Goal: Information Seeking & Learning: Learn about a topic

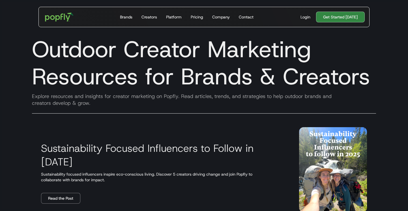
drag, startPoint x: 33, startPoint y: 51, endPoint x: 85, endPoint y: 76, distance: 57.8
click at [85, 76] on h1 "Outdoor Creator Marketing Resources for Brands & Creators" at bounding box center [203, 63] width 353 height 54
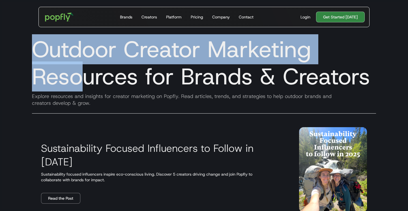
click at [85, 76] on h1 "Outdoor Creator Marketing Resources for Brands & Creators" at bounding box center [203, 63] width 353 height 54
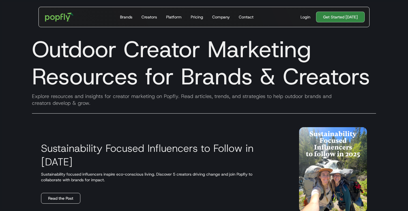
click at [63, 193] on link "Read the Post" at bounding box center [60, 198] width 39 height 11
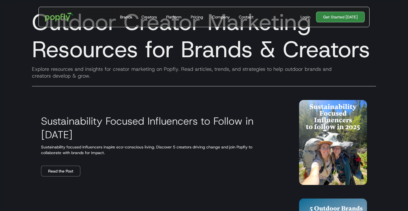
scroll to position [28, 0]
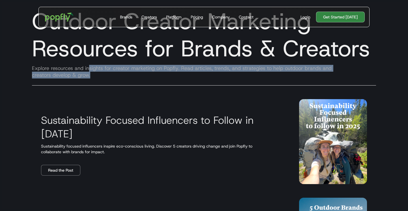
drag, startPoint x: 88, startPoint y: 70, endPoint x: 131, endPoint y: 74, distance: 43.2
click at [131, 74] on div "Explore resources and insights for creator marketing on Popfly. Read articles, …" at bounding box center [203, 72] width 353 height 14
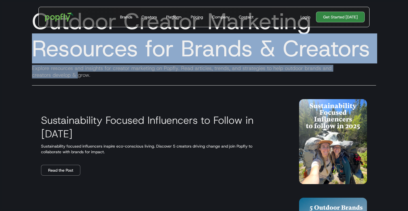
drag, startPoint x: 26, startPoint y: 60, endPoint x: 87, endPoint y: 78, distance: 63.1
click at [87, 78] on div "Outdoor Creator Marketing Resources for Brands & Creators Explore resources and…" at bounding box center [204, 47] width 362 height 90
click at [87, 78] on div "Explore resources and insights for creator marketing on Popfly. Read articles, …" at bounding box center [203, 72] width 353 height 14
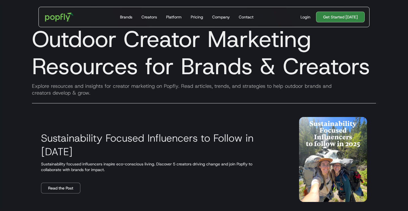
scroll to position [9, 0]
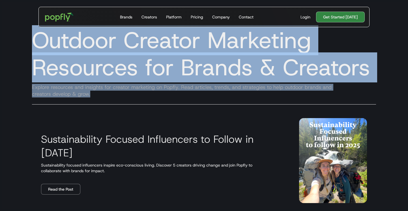
drag, startPoint x: 32, startPoint y: 41, endPoint x: 108, endPoint y: 97, distance: 94.2
click at [108, 97] on div "Outdoor Creator Marketing Resources for Brands & Creators Explore resources and…" at bounding box center [204, 66] width 362 height 90
click at [108, 97] on div "Explore resources and insights for creator marketing on Popfly. Read articles, …" at bounding box center [203, 91] width 353 height 14
drag, startPoint x: 97, startPoint y: 94, endPoint x: 28, endPoint y: 43, distance: 85.6
click at [28, 43] on div "Outdoor Creator Marketing Resources for Brands & Creators Explore resources and…" at bounding box center [204, 66] width 362 height 90
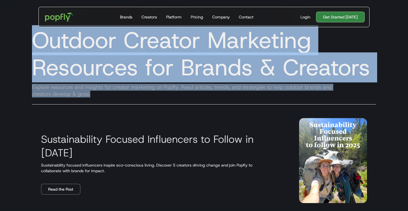
click at [28, 43] on h1 "Outdoor Creator Marketing Resources for Brands & Creators" at bounding box center [203, 54] width 353 height 54
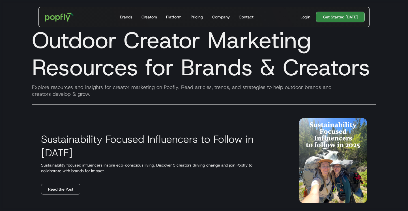
scroll to position [3, 0]
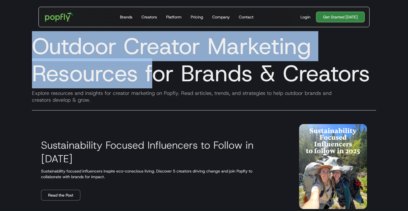
drag, startPoint x: 35, startPoint y: 44, endPoint x: 162, endPoint y: 93, distance: 135.8
click at [162, 93] on div "Outdoor Creator Marketing Resources for Brands & Creators Explore resources and…" at bounding box center [204, 72] width 362 height 90
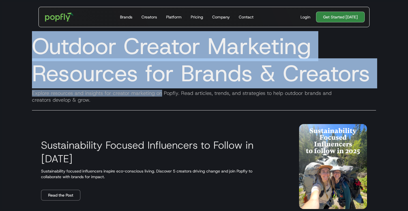
click at [162, 93] on div "Explore resources and insights for creator marketing on Popfly. Read articles, …" at bounding box center [203, 97] width 353 height 14
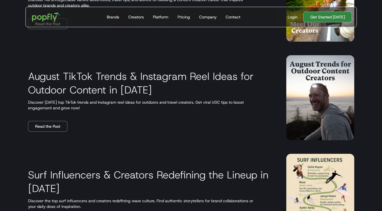
scroll to position [0, 0]
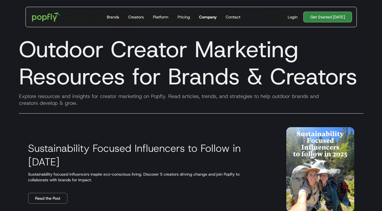
click at [213, 14] on div "Company" at bounding box center [208, 17] width 18 height 6
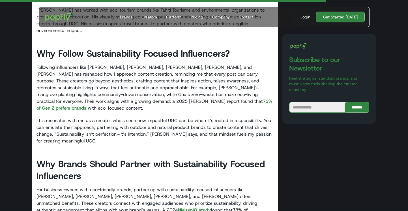
scroll to position [2192, 0]
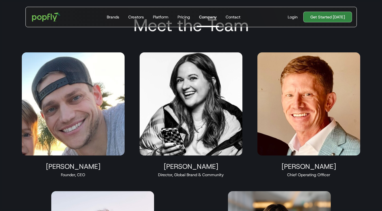
scroll to position [301, 0]
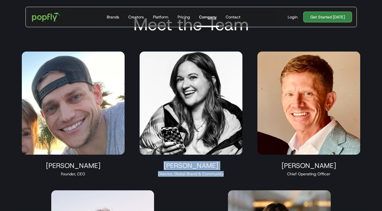
drag, startPoint x: 172, startPoint y: 161, endPoint x: 248, endPoint y: 176, distance: 77.4
click at [248, 176] on div "[PERSON_NAME] Director, Global Brand & Community" at bounding box center [191, 114] width 117 height 139
click at [248, 176] on div "Maren Hamilton Director, Global Brand & Community" at bounding box center [191, 114] width 117 height 139
drag, startPoint x: 176, startPoint y: 165, endPoint x: 242, endPoint y: 177, distance: 67.0
click at [242, 177] on div "Maren Hamilton Director, Global Brand & Community" at bounding box center [191, 114] width 117 height 139
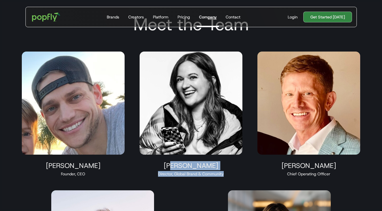
click at [241, 177] on div "Maren Hamilton Director, Global Brand & Community" at bounding box center [191, 114] width 117 height 139
drag, startPoint x: 168, startPoint y: 168, endPoint x: 205, endPoint y: 181, distance: 39.8
click at [205, 181] on div "Maren Hamilton Director, Global Brand & Community" at bounding box center [191, 114] width 117 height 139
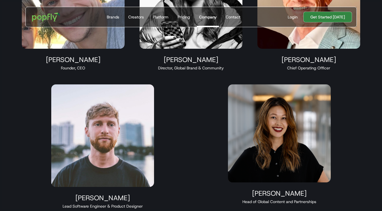
scroll to position [406, 0]
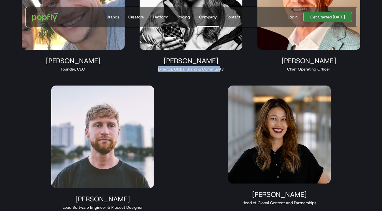
drag, startPoint x: 158, startPoint y: 67, endPoint x: 220, endPoint y: 68, distance: 62.3
click at [220, 68] on div "Director, Global Brand & Community" at bounding box center [191, 69] width 103 height 6
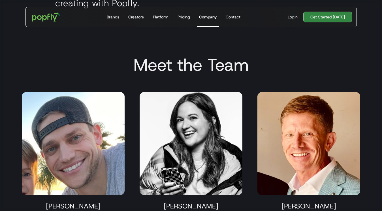
scroll to position [260, 0]
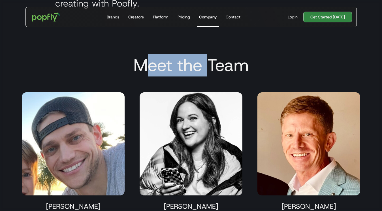
drag, startPoint x: 141, startPoint y: 61, endPoint x: 212, endPoint y: 63, distance: 70.5
click at [212, 63] on h2 "Meet the Team" at bounding box center [190, 65] width 353 height 20
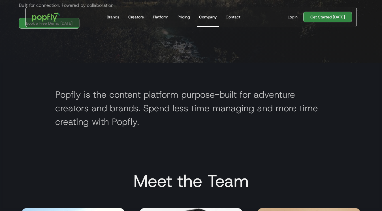
scroll to position [200, 0]
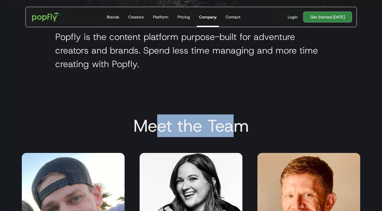
drag, startPoint x: 183, startPoint y: 126, endPoint x: 232, endPoint y: 126, distance: 49.0
click at [232, 126] on h2 "Meet the Team" at bounding box center [190, 125] width 353 height 20
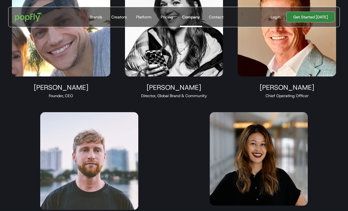
scroll to position [0, 0]
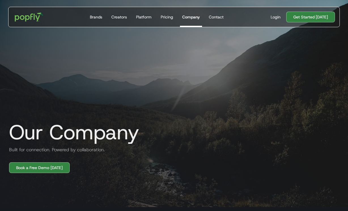
drag, startPoint x: 25, startPoint y: 131, endPoint x: 123, endPoint y: 130, distance: 97.9
click at [123, 130] on h1 "Our Company" at bounding box center [72, 132] width 134 height 23
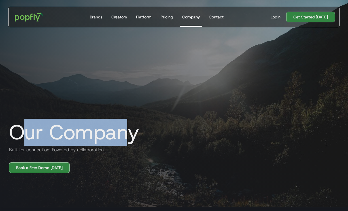
click at [123, 130] on h1 "Our Company" at bounding box center [72, 132] width 134 height 23
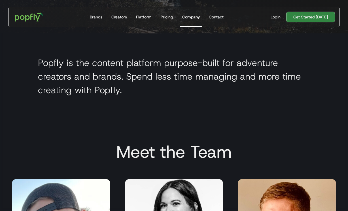
scroll to position [181, 0]
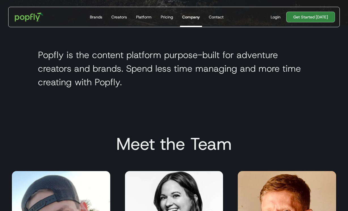
drag, startPoint x: 54, startPoint y: 40, endPoint x: 128, endPoint y: 79, distance: 83.3
click at [128, 79] on section "Popfly is the content platform purpose-built for adventure creators and brands.…" at bounding box center [174, 69] width 348 height 89
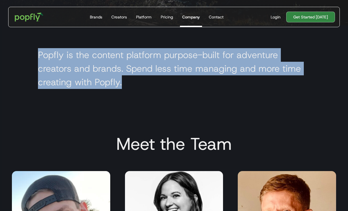
click at [128, 79] on h2 "Popfly is the content platform purpose-built for adventure creators and brands.…" at bounding box center [174, 68] width 272 height 41
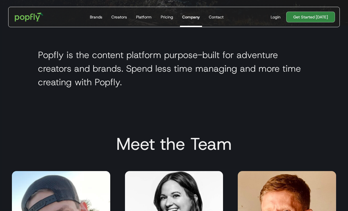
scroll to position [0, 0]
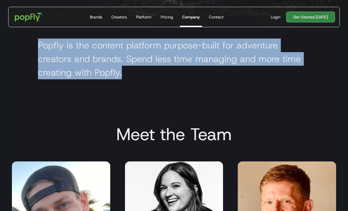
drag, startPoint x: 37, startPoint y: 41, endPoint x: 152, endPoint y: 87, distance: 124.4
click at [152, 87] on section "Popfly is the content platform purpose-built for adventure creators and brands.…" at bounding box center [174, 60] width 348 height 89
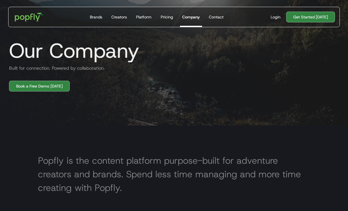
scroll to position [83, 0]
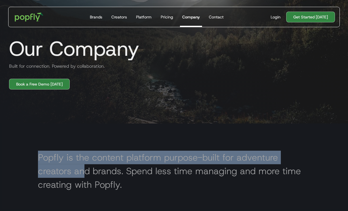
drag, startPoint x: 38, startPoint y: 153, endPoint x: 85, endPoint y: 170, distance: 50.1
click at [85, 170] on h2 "Popfly is the content platform purpose-built for adventure creators and brands.…" at bounding box center [174, 171] width 272 height 41
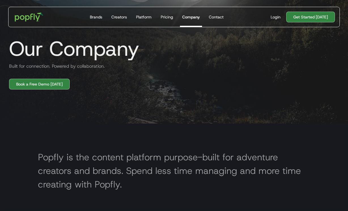
scroll to position [97, 0]
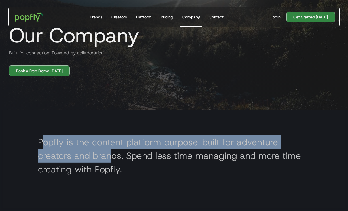
drag, startPoint x: 45, startPoint y: 148, endPoint x: 113, endPoint y: 159, distance: 69.3
click at [113, 159] on h2 "Popfly is the content platform purpose-built for adventure creators and brands.…" at bounding box center [174, 155] width 272 height 41
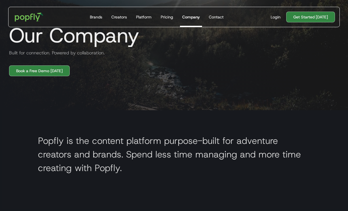
scroll to position [133, 0]
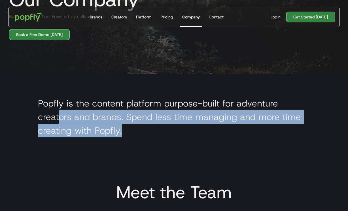
drag, startPoint x: 61, startPoint y: 111, endPoint x: 157, endPoint y: 138, distance: 100.1
click at [157, 138] on section "Popfly is the content platform purpose-built for adventure creators and brands.…" at bounding box center [174, 118] width 348 height 89
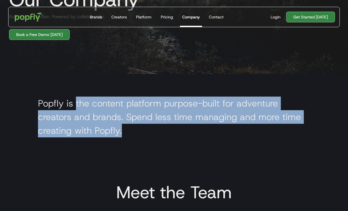
drag, startPoint x: 74, startPoint y: 106, endPoint x: 180, endPoint y: 138, distance: 110.1
click at [180, 138] on section "Popfly is the content platform purpose-built for adventure creators and brands.…" at bounding box center [174, 118] width 348 height 89
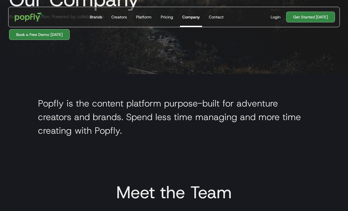
drag, startPoint x: 71, startPoint y: 113, endPoint x: 159, endPoint y: 139, distance: 92.1
click at [159, 139] on section "Popfly is the content platform purpose-built for adventure creators and brands.…" at bounding box center [174, 118] width 348 height 89
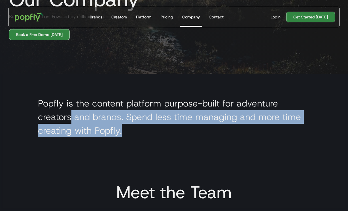
click at [159, 139] on section "Popfly is the content platform purpose-built for adventure creators and brands.…" at bounding box center [174, 118] width 348 height 89
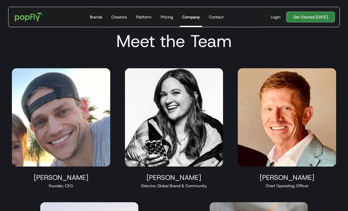
scroll to position [0, 0]
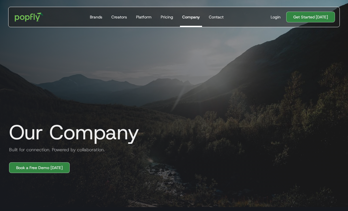
click at [124, 126] on h1 "Our Company" at bounding box center [72, 132] width 134 height 23
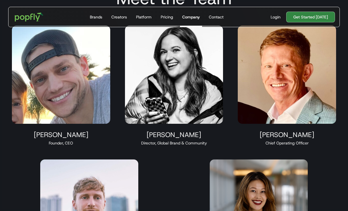
scroll to position [348, 0]
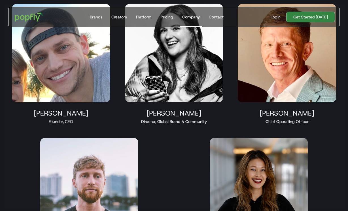
click at [235, 154] on img at bounding box center [258, 184] width 98 height 93
click at [165, 67] on img at bounding box center [174, 53] width 98 height 98
click at [171, 122] on div "Director, Global Brand & Community" at bounding box center [174, 122] width 98 height 6
click at [278, 82] on img at bounding box center [286, 53] width 98 height 98
click at [278, 116] on div "Kelby Kleinsasser" at bounding box center [286, 113] width 98 height 8
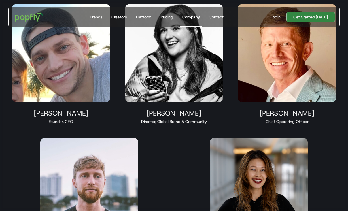
click at [30, 83] on img at bounding box center [61, 53] width 98 height 98
click at [60, 115] on div "Taylor Hoekstra" at bounding box center [61, 113] width 98 height 8
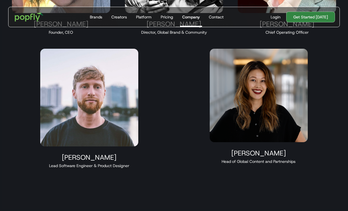
scroll to position [447, 0]
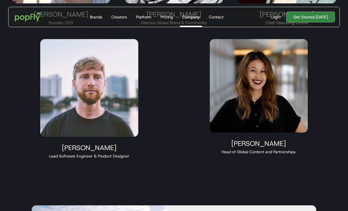
click at [60, 115] on img at bounding box center [89, 88] width 98 height 98
click at [77, 147] on div "Michael Hauser" at bounding box center [89, 147] width 98 height 8
drag, startPoint x: 63, startPoint y: 146, endPoint x: 119, endPoint y: 152, distance: 55.8
click at [119, 152] on div "Michael Hauser Lead Software Engineer & Product Designer" at bounding box center [89, 98] width 112 height 133
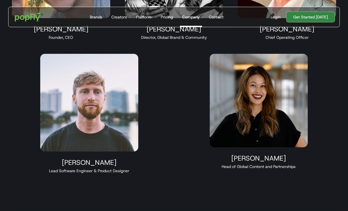
scroll to position [430, 0]
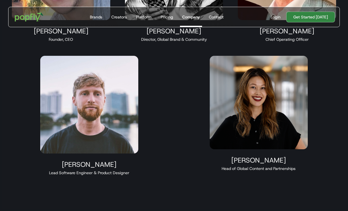
click at [174, 97] on div "Taylor Hoekstra Founder, CEO Maren Hamilton Director, Global Brand & Community …" at bounding box center [174, 48] width 338 height 267
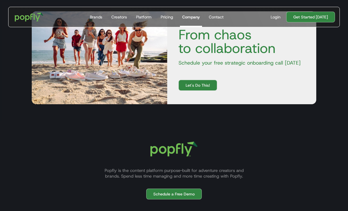
scroll to position [692, 0]
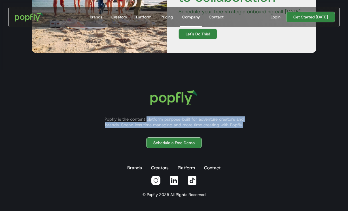
drag, startPoint x: 145, startPoint y: 119, endPoint x: 197, endPoint y: 130, distance: 52.8
click at [198, 130] on div "Popfly is the content platform purpose-built for adventure creators and brands.…" at bounding box center [174, 137] width 338 height 108
click at [197, 130] on div "Popfly is the content platform purpose-built for adventure creators and brands.…" at bounding box center [174, 137] width 338 height 108
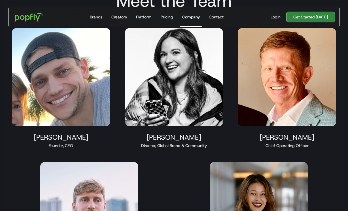
scroll to position [0, 0]
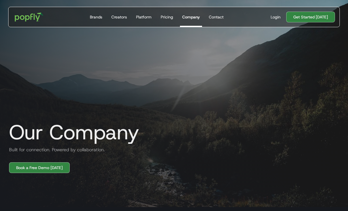
click at [33, 129] on h1 "Our Company" at bounding box center [72, 132] width 134 height 23
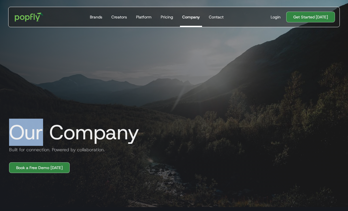
click at [33, 129] on h1 "Our Company" at bounding box center [72, 132] width 134 height 23
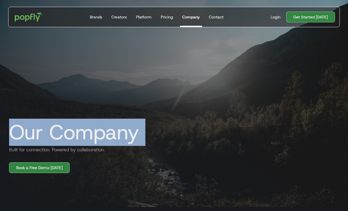
click at [33, 129] on h1 "Our Company" at bounding box center [72, 132] width 134 height 23
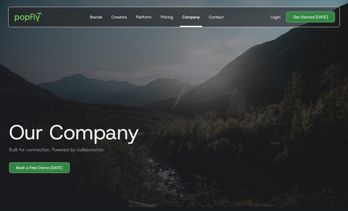
click at [43, 131] on h1 "Our Company" at bounding box center [72, 132] width 134 height 23
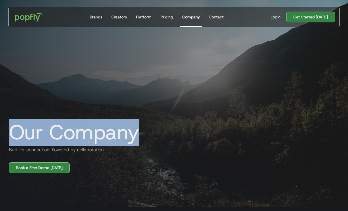
drag, startPoint x: 12, startPoint y: 131, endPoint x: 162, endPoint y: 129, distance: 150.0
click at [162, 129] on div "Our Company Built for connection. Powered by collaboration. Book a Free Demo To…" at bounding box center [174, 84] width 348 height 177
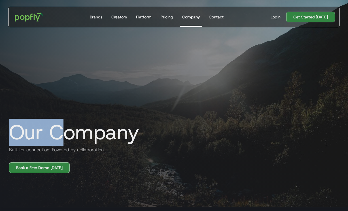
drag, startPoint x: 12, startPoint y: 136, endPoint x: 128, endPoint y: 162, distance: 118.7
click at [129, 162] on div "Our Company Built for connection. Powered by collaboration. Book a Free Demo To…" at bounding box center [174, 84] width 348 height 177
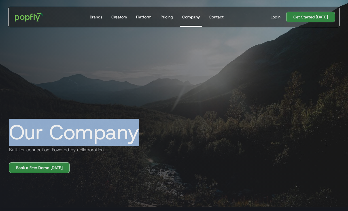
click at [128, 162] on div "Our Company Built for connection. Powered by collaboration. Book a Free Demo To…" at bounding box center [174, 84] width 348 height 177
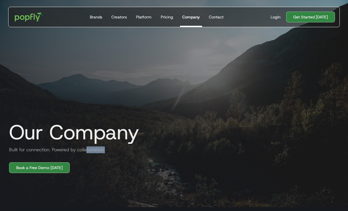
drag, startPoint x: 106, startPoint y: 153, endPoint x: 46, endPoint y: 142, distance: 61.8
click at [46, 142] on div "Our Company Built for connection. Powered by collaboration. Book a Free Demo To…" at bounding box center [174, 84] width 348 height 177
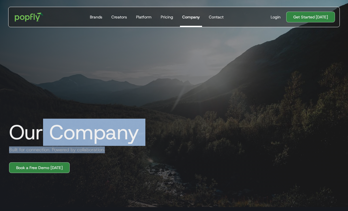
click at [46, 142] on h1 "Our Company" at bounding box center [72, 132] width 134 height 23
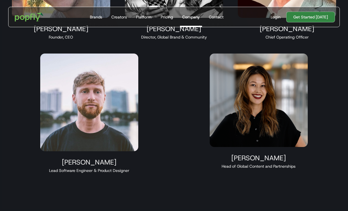
scroll to position [434, 0]
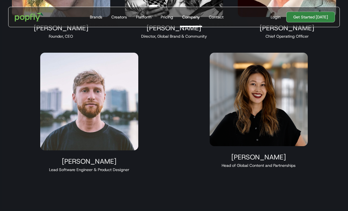
click at [273, 36] on div "Chief Operating Officer" at bounding box center [286, 36] width 98 height 6
